Goal: Navigation & Orientation: Find specific page/section

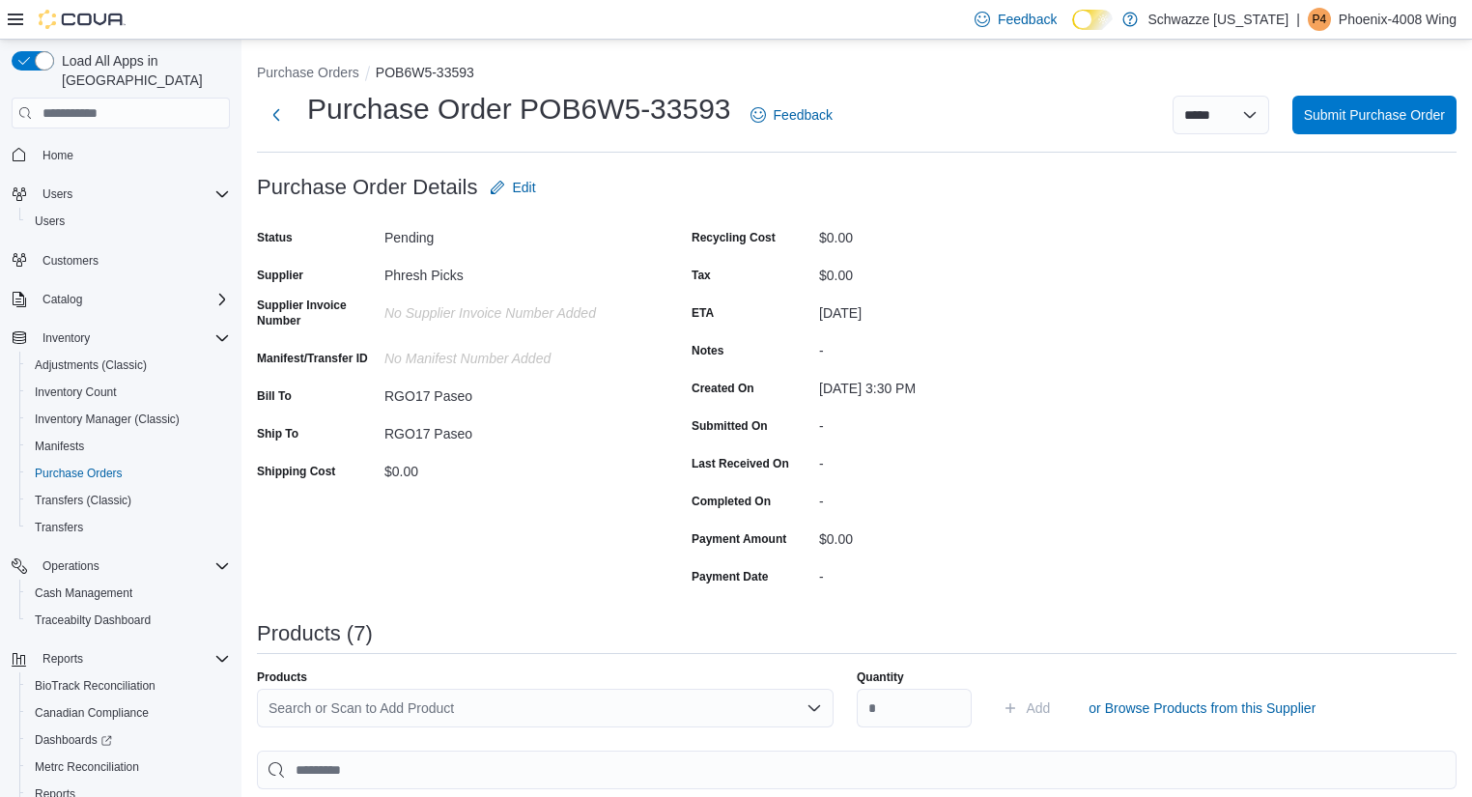
scroll to position [81, 0]
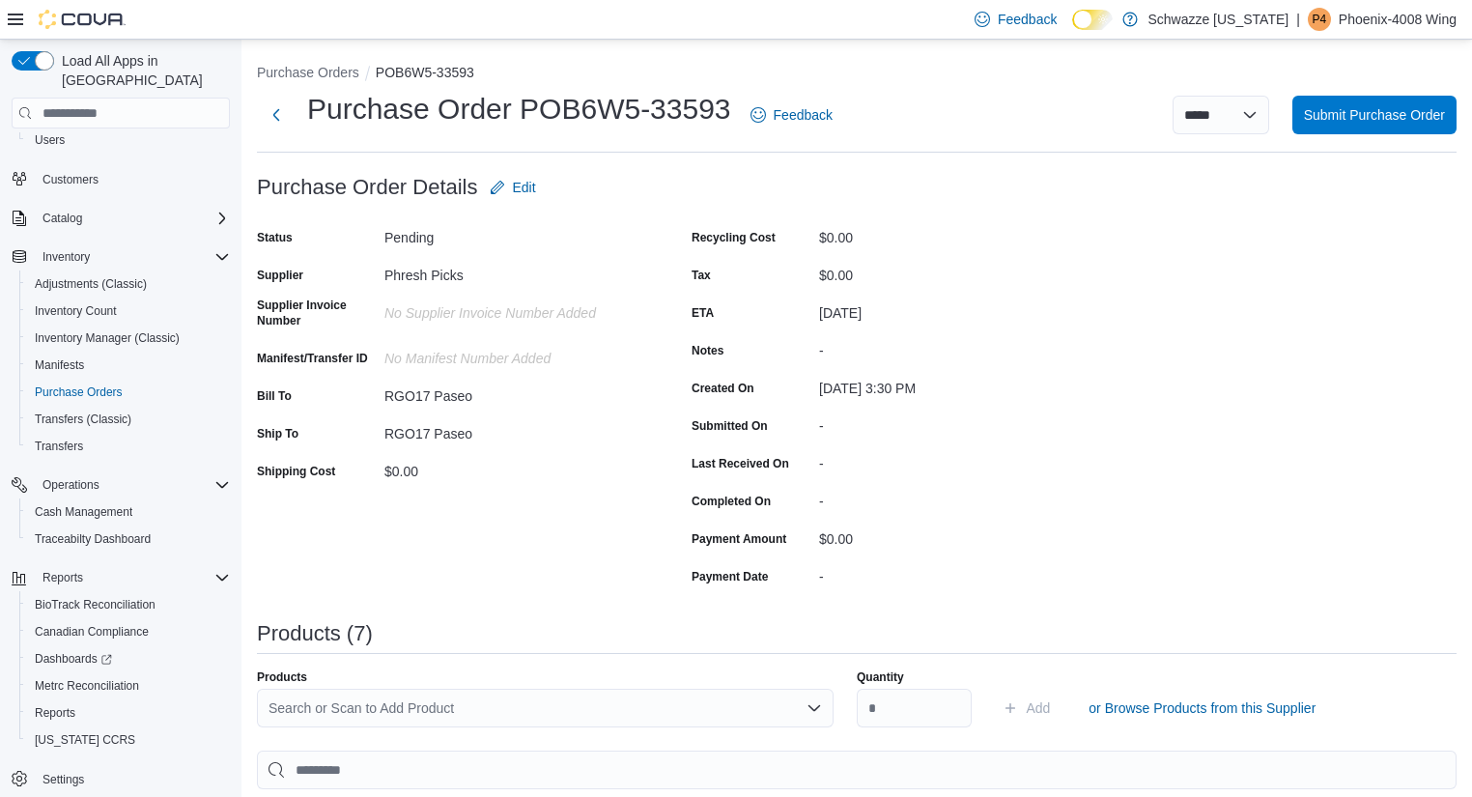
click at [1323, 27] on span "P4" at bounding box center [1319, 19] width 14 height 23
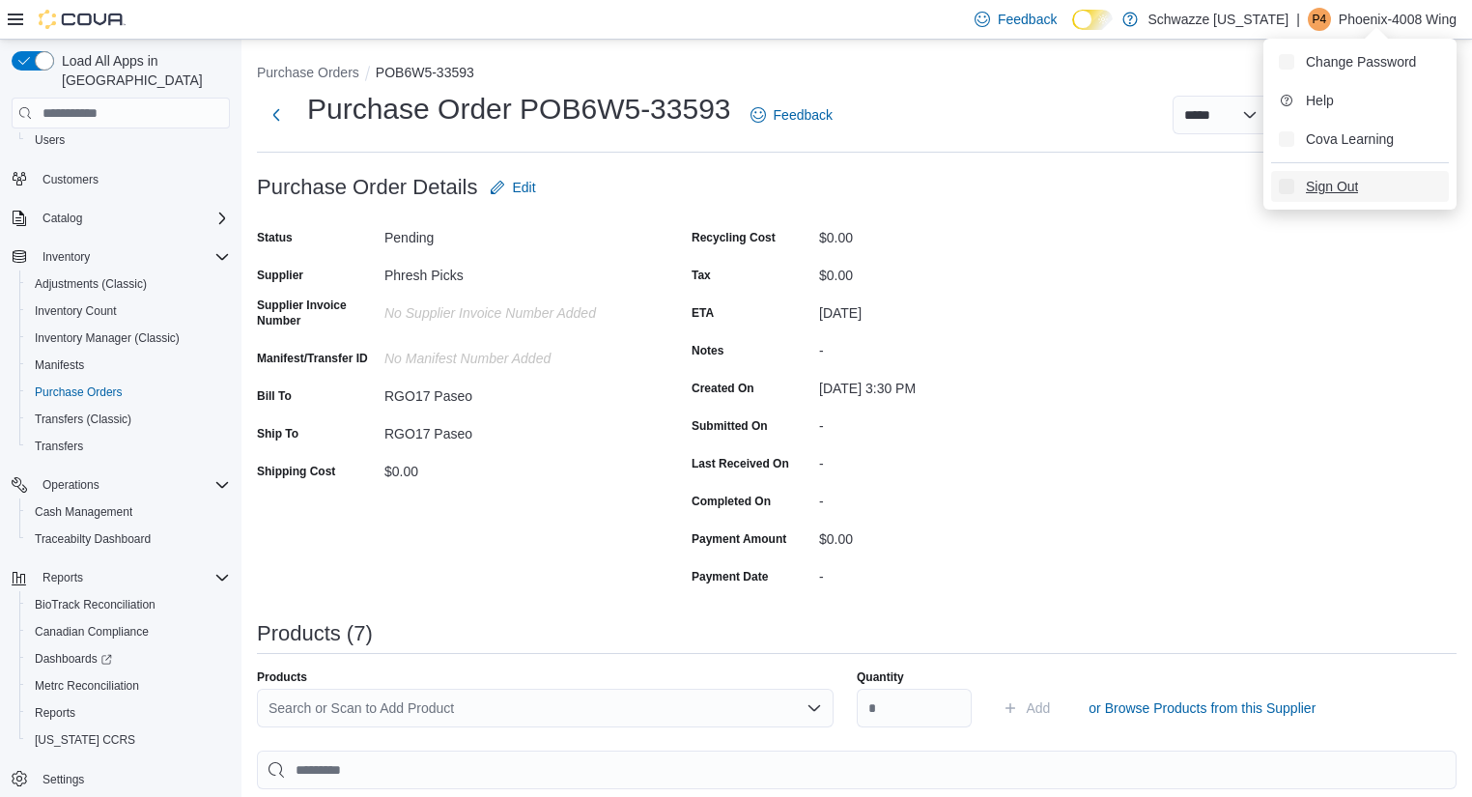
click at [1332, 197] on button "Sign Out" at bounding box center [1360, 186] width 178 height 31
